Goal: Transaction & Acquisition: Purchase product/service

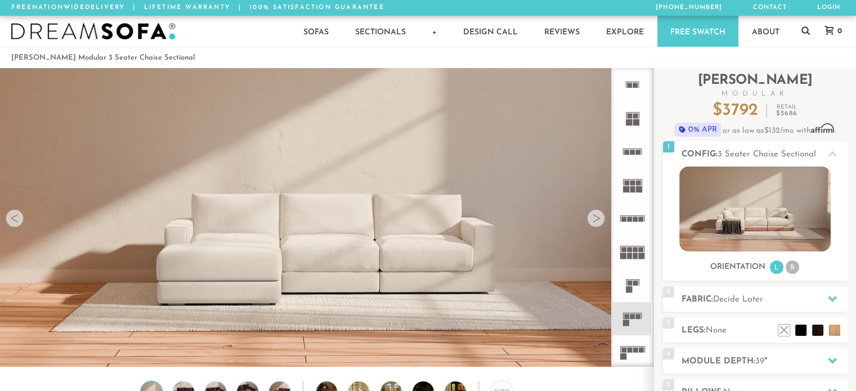
click at [628, 319] on rect at bounding box center [626, 316] width 5 height 5
click at [638, 319] on rect at bounding box center [638, 316] width 5 height 5
click at [596, 222] on div at bounding box center [596, 218] width 18 height 18
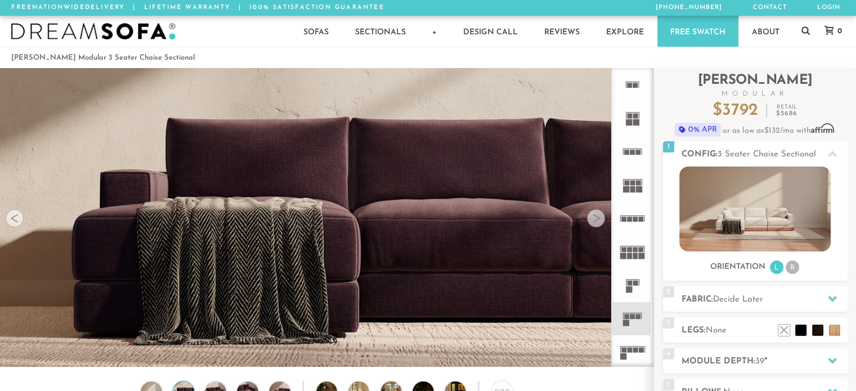
click at [596, 222] on div at bounding box center [596, 218] width 18 height 18
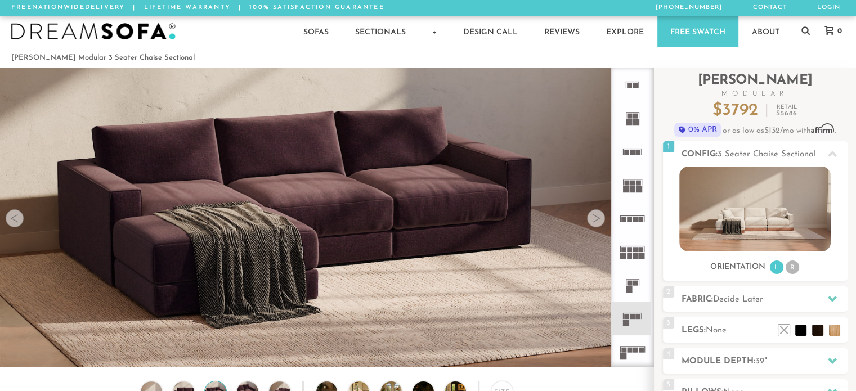
click at [596, 222] on div at bounding box center [596, 218] width 18 height 18
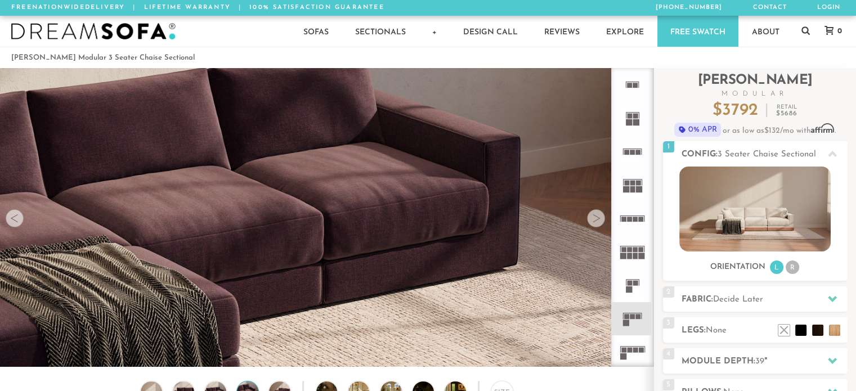
click at [596, 222] on div at bounding box center [596, 218] width 18 height 18
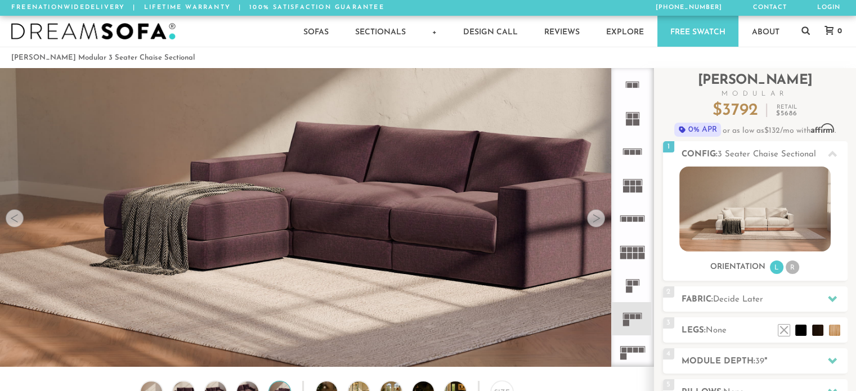
click at [596, 222] on div at bounding box center [596, 218] width 18 height 18
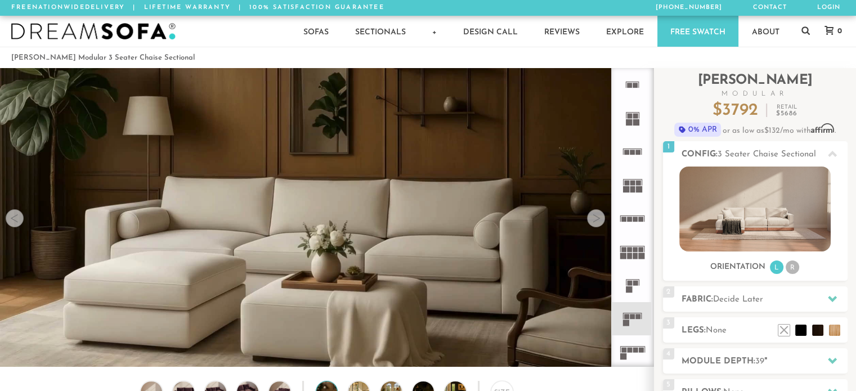
click at [594, 222] on div at bounding box center [596, 218] width 18 height 18
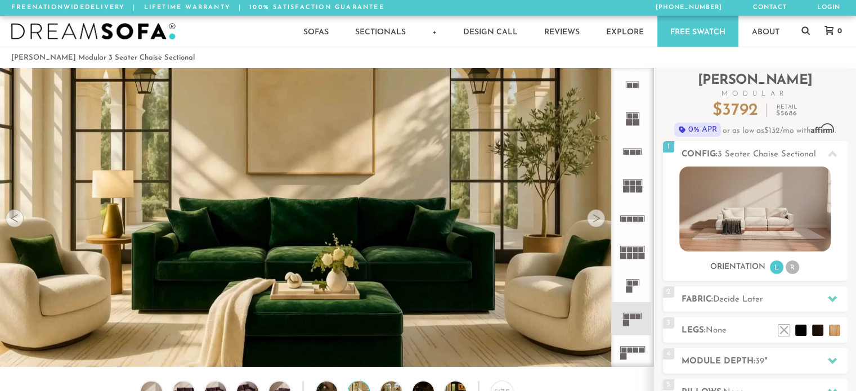
click at [593, 222] on div at bounding box center [596, 218] width 18 height 18
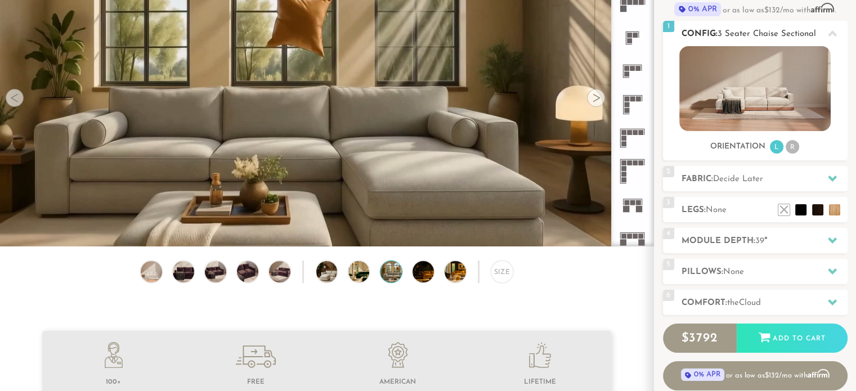
scroll to position [119, 0]
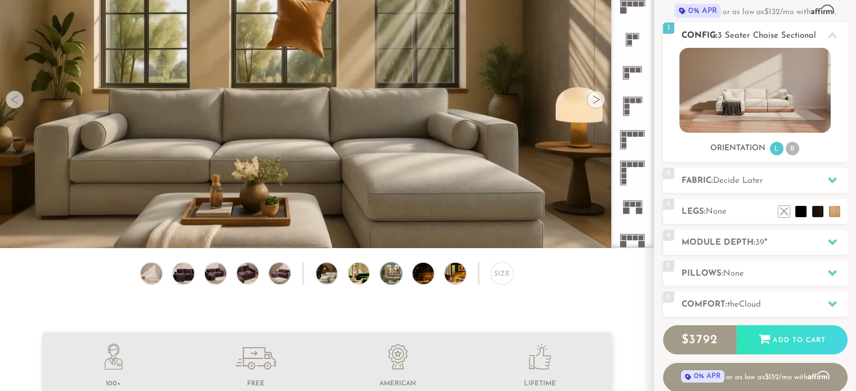
click at [792, 150] on li "R" at bounding box center [793, 149] width 14 height 14
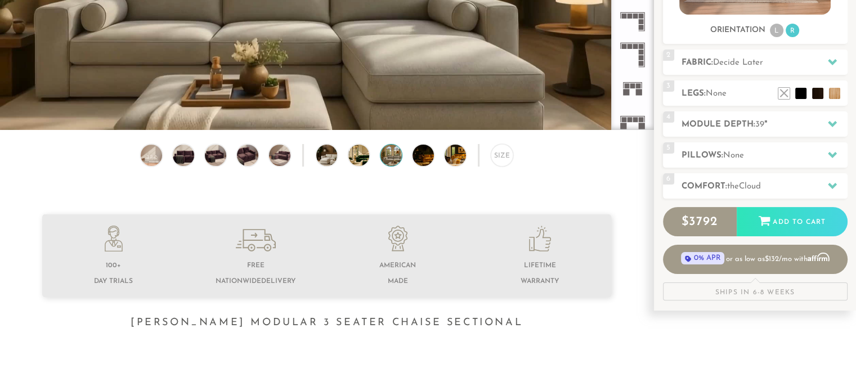
scroll to position [239, 0]
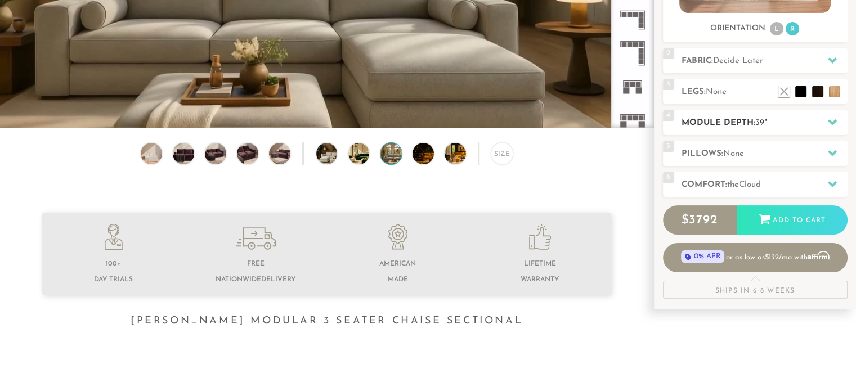
click at [775, 128] on h2 "Module Depth: 39 "" at bounding box center [765, 123] width 166 height 13
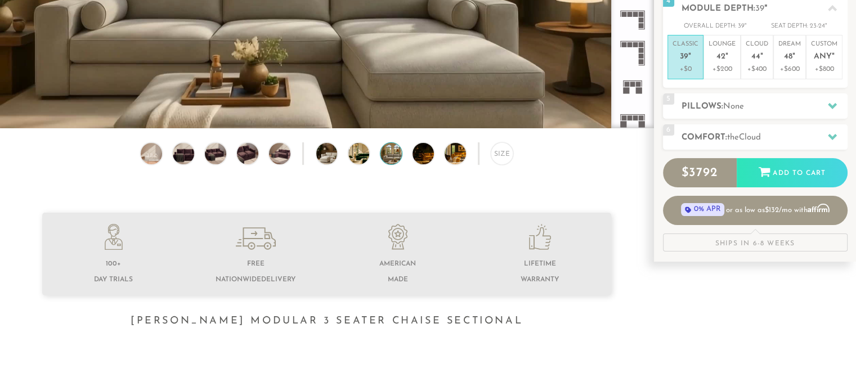
click at [612, 165] on div "Size" at bounding box center [327, 156] width 654 height 28
click at [761, 133] on span "Cloud" at bounding box center [750, 137] width 22 height 8
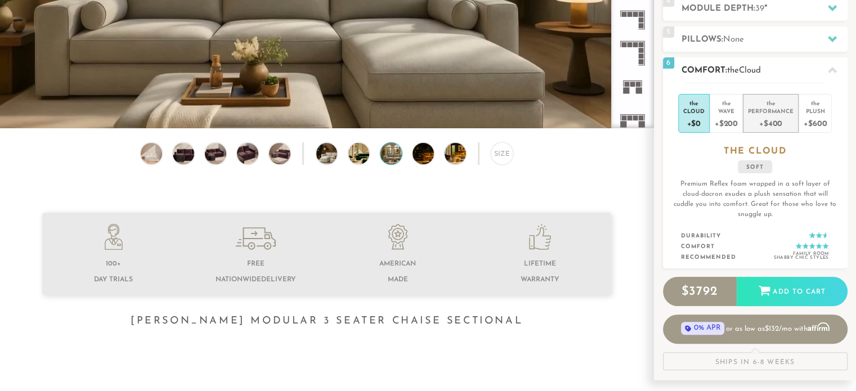
click at [762, 119] on div "+$400" at bounding box center [771, 123] width 46 height 16
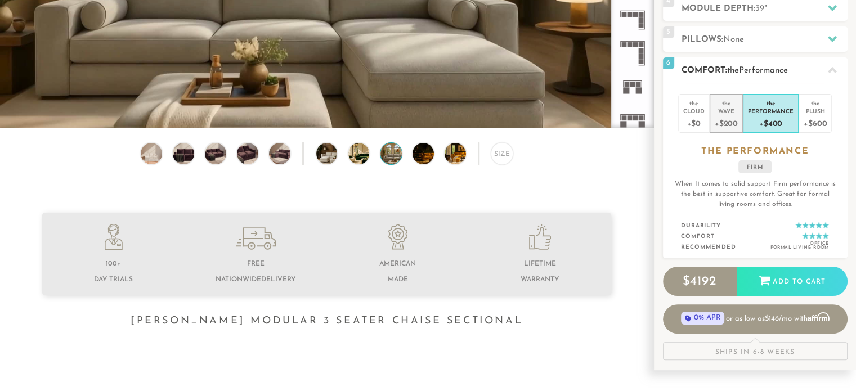
click at [718, 115] on div "+$200" at bounding box center [726, 123] width 23 height 16
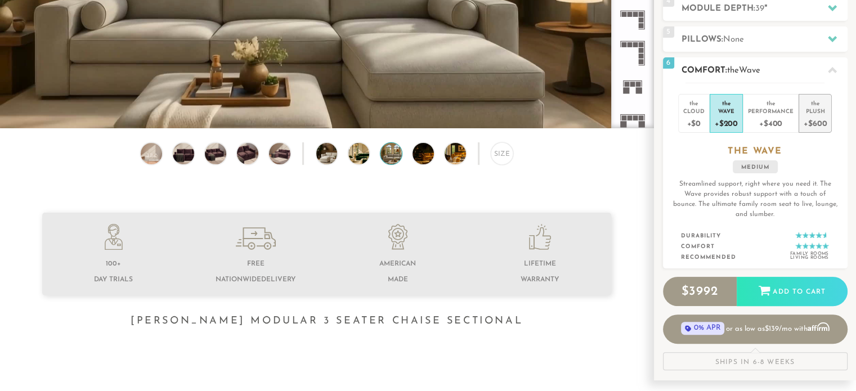
click at [817, 121] on div "+$600" at bounding box center [815, 123] width 23 height 16
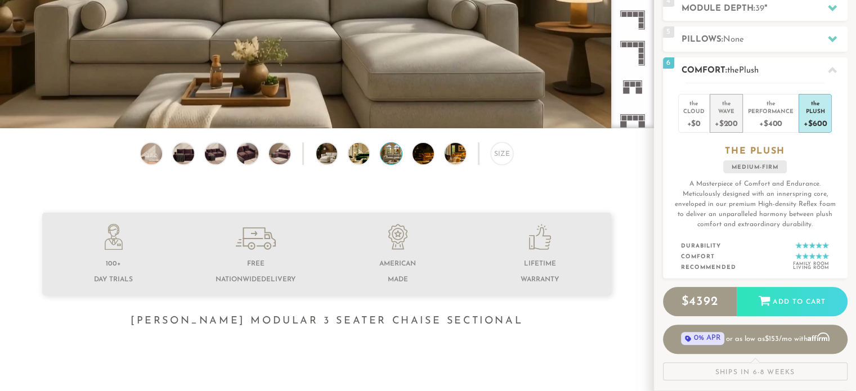
click at [732, 117] on div "+$200" at bounding box center [726, 123] width 23 height 16
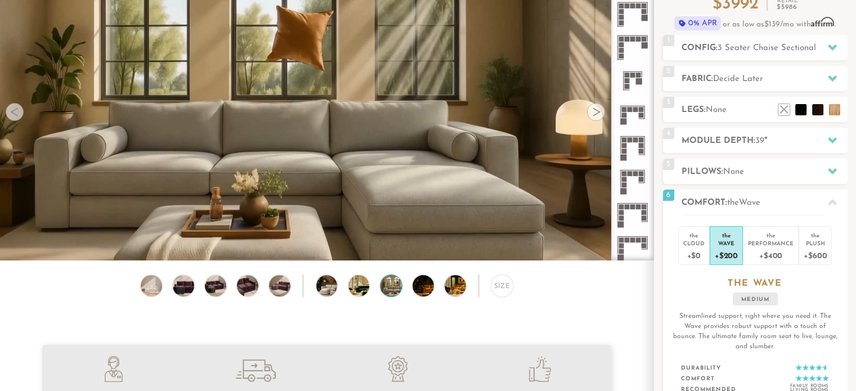
scroll to position [113, 0]
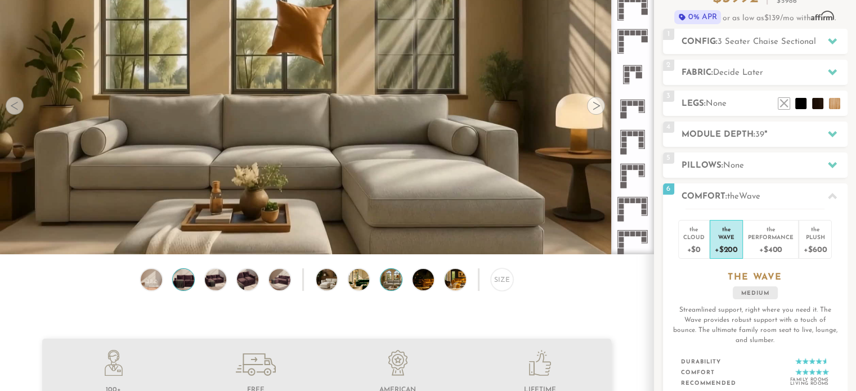
click at [178, 283] on img at bounding box center [183, 279] width 25 height 21
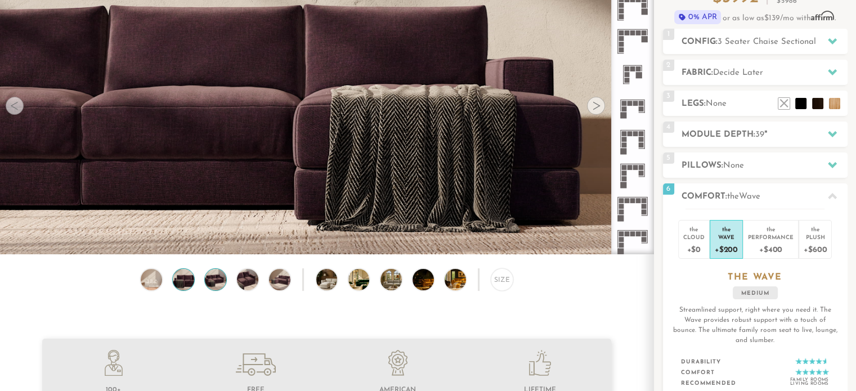
click at [209, 283] on img at bounding box center [215, 279] width 25 height 21
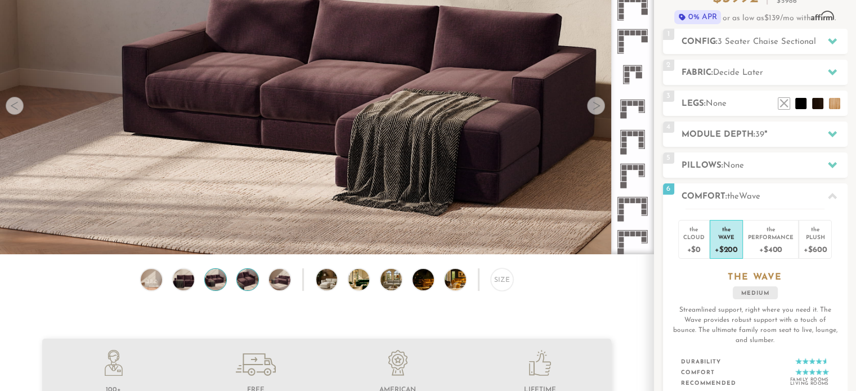
click at [253, 285] on img at bounding box center [247, 279] width 25 height 21
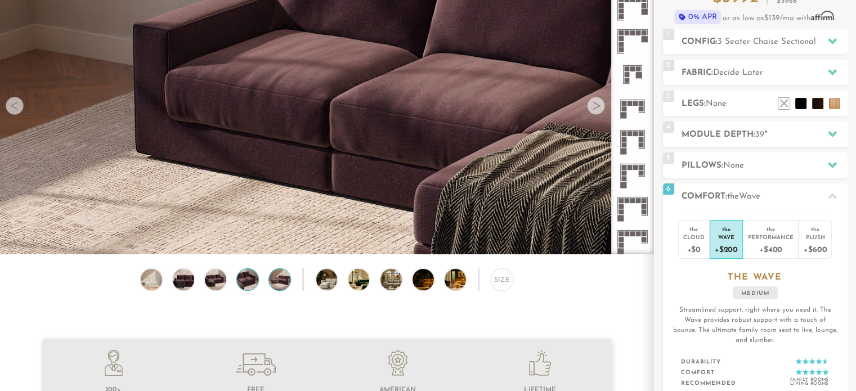
click at [284, 283] on img at bounding box center [279, 279] width 25 height 21
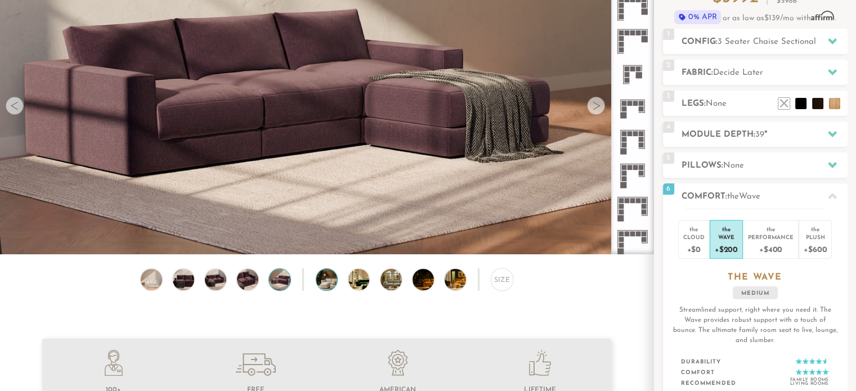
click at [323, 287] on img at bounding box center [335, 279] width 38 height 21
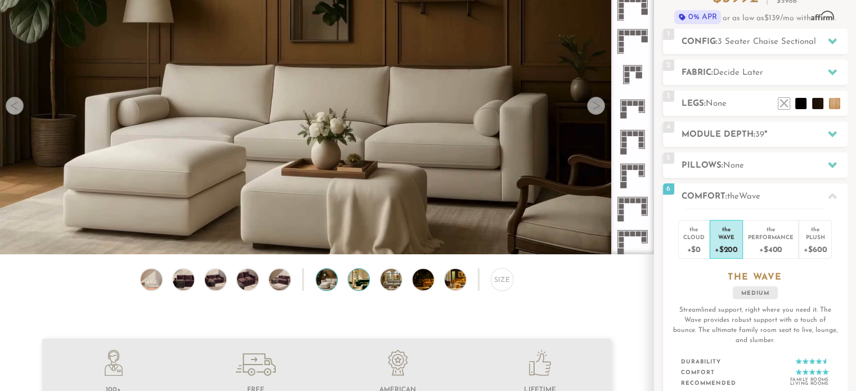
click at [368, 287] on img at bounding box center [367, 279] width 38 height 21
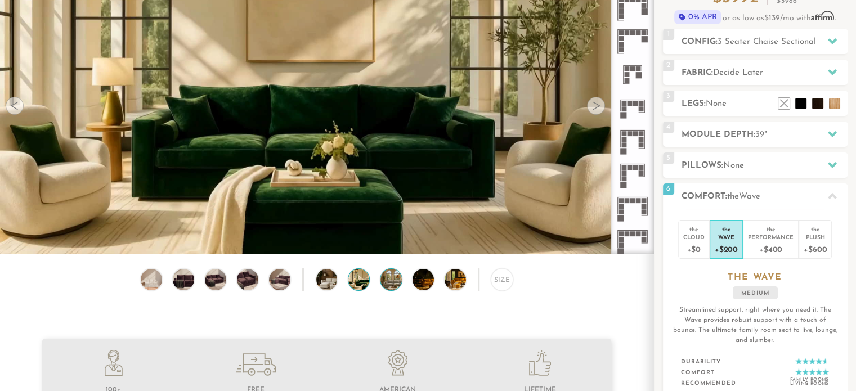
click at [398, 285] on img at bounding box center [400, 279] width 38 height 21
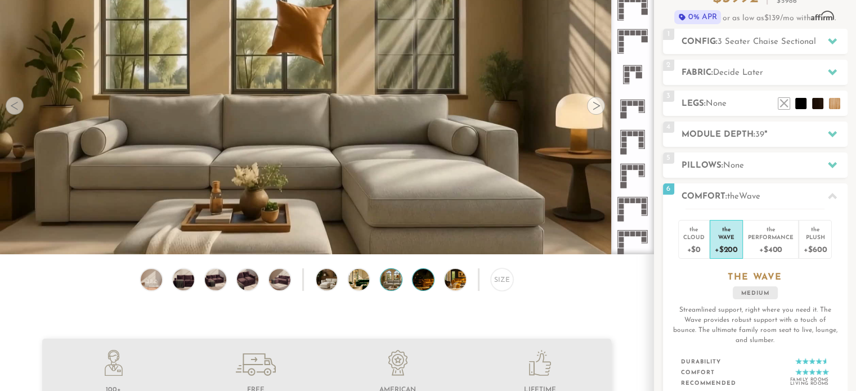
click at [414, 285] on img at bounding box center [432, 279] width 38 height 21
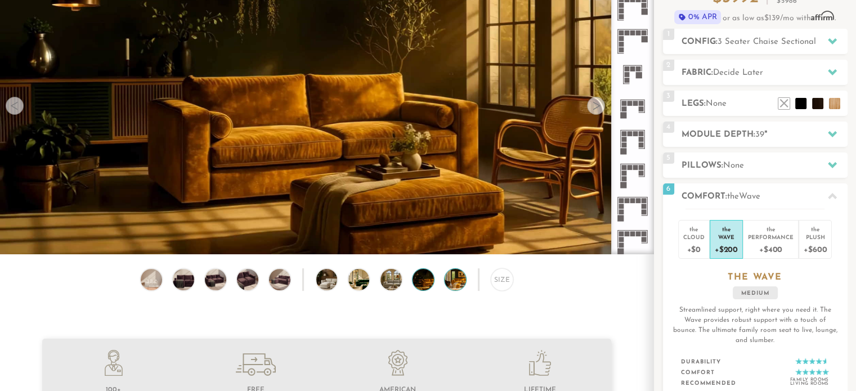
click at [446, 284] on img at bounding box center [464, 279] width 38 height 21
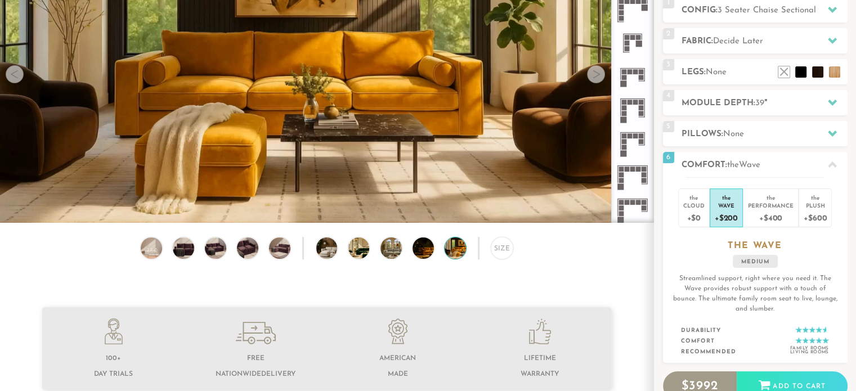
scroll to position [0, 0]
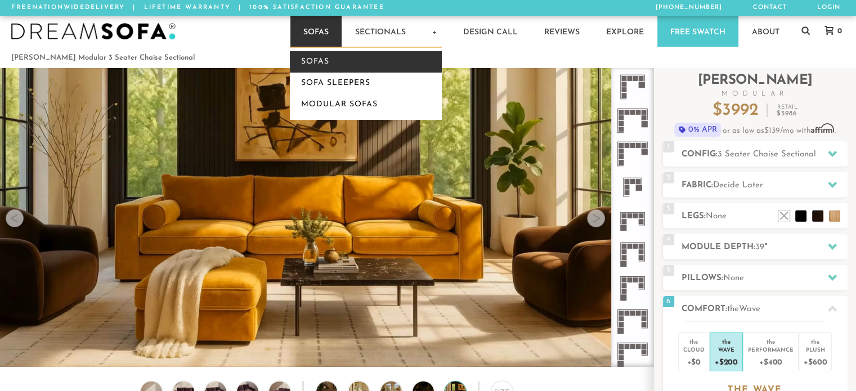
click at [304, 58] on link "Sofas" at bounding box center [366, 61] width 152 height 21
